Goal: Book appointment/travel/reservation

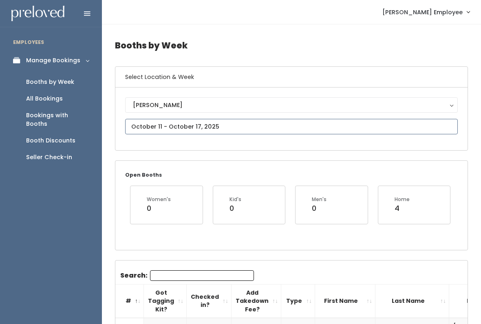
click at [230, 123] on input "text" at bounding box center [291, 126] width 333 height 15
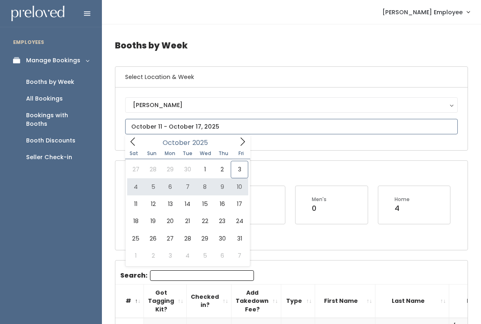
type input "[DATE] to [DATE]"
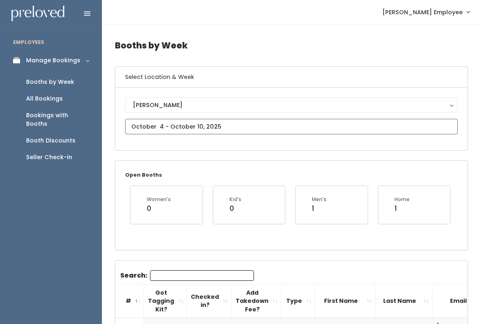
click at [328, 131] on input "text" at bounding box center [291, 126] width 333 height 15
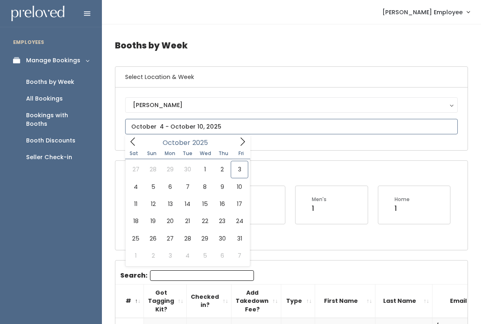
type input "October 11 to October 17"
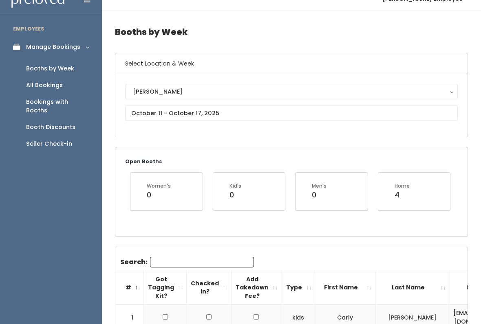
scroll to position [13, 0]
click at [375, 127] on div "Holladay Holladay" at bounding box center [291, 105] width 333 height 43
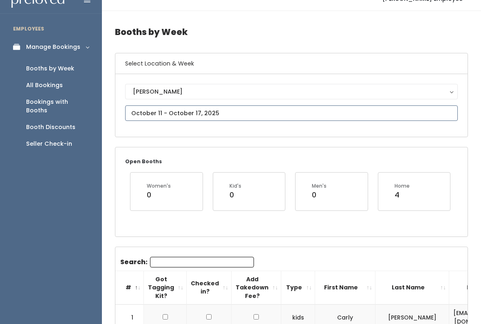
click at [326, 119] on input "text" at bounding box center [291, 113] width 333 height 15
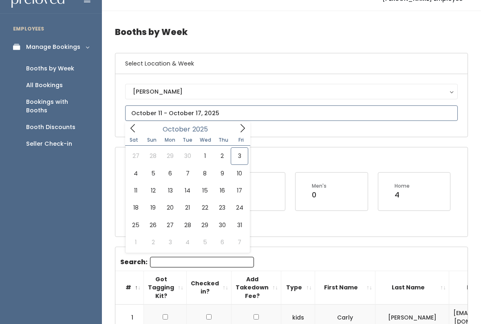
type input "October 18 to October 24"
